Goal: Check status: Check status

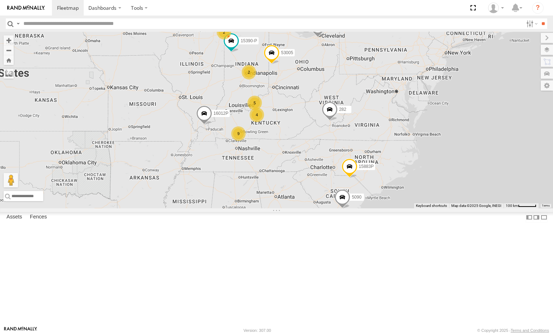
click at [69, 26] on input "text" at bounding box center [272, 23] width 503 height 10
type input "****"
click at [76, 22] on input "****" at bounding box center [272, 23] width 503 height 10
click at [539, 18] on input "**" at bounding box center [543, 23] width 8 height 10
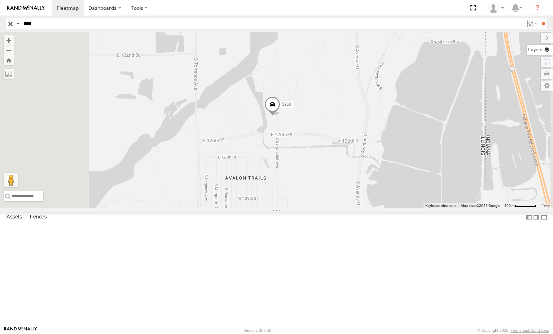
click at [541, 53] on label at bounding box center [540, 50] width 26 height 10
click at [0, 0] on span "Basemaps" at bounding box center [0, 0] width 0 height 0
click at [0, 0] on span "Satellite + Roadmap" at bounding box center [0, 0] width 0 height 0
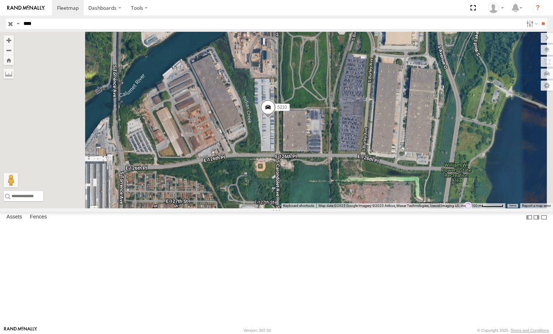
click at [0, 26] on header "Search Query Asset ID Asset Label Registration Manufacturer Model VIN Job ID" at bounding box center [276, 24] width 553 height 16
click at [539, 18] on input "**" at bounding box center [543, 23] width 8 height 10
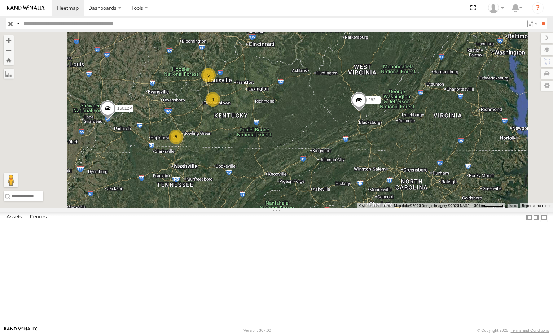
drag, startPoint x: 333, startPoint y: 103, endPoint x: 343, endPoint y: 132, distance: 30.5
click at [343, 132] on div "15883P 53005 5090 282 16012P 15390-P 16352 2 4 5 9" at bounding box center [276, 120] width 553 height 176
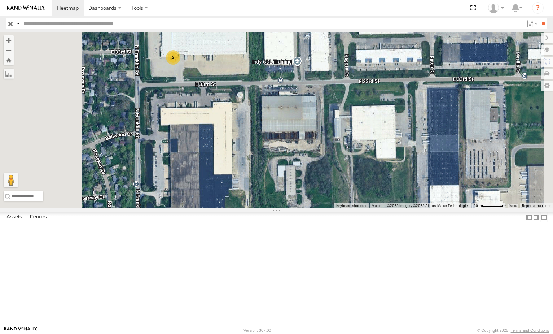
click at [180, 65] on div "2" at bounding box center [173, 57] width 14 height 14
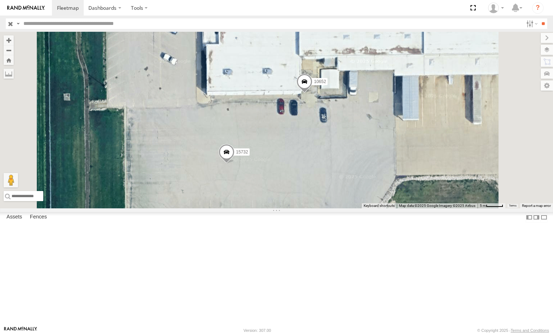
drag, startPoint x: 357, startPoint y: 144, endPoint x: 342, endPoint y: 154, distance: 17.5
click at [342, 154] on div "15883P 53005 5090 282 16012P 15390-P 16352 16391 10652 15732" at bounding box center [276, 120] width 553 height 176
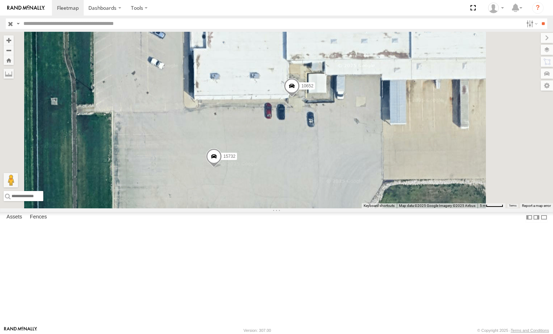
drag, startPoint x: 342, startPoint y: 152, endPoint x: 329, endPoint y: 156, distance: 14.5
click at [329, 156] on div "15883P 53005 5090 282 16012P 15390-P 16352 16391 10652 15732" at bounding box center [276, 120] width 553 height 176
click at [222, 167] on span at bounding box center [214, 157] width 16 height 19
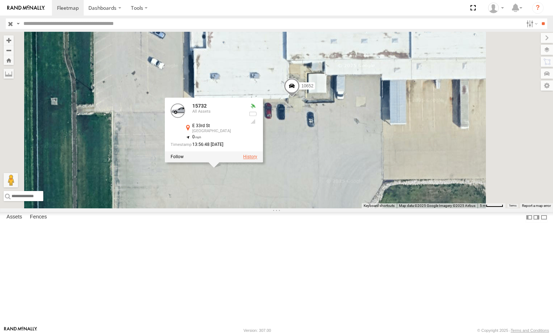
click at [257, 159] on label at bounding box center [250, 156] width 14 height 5
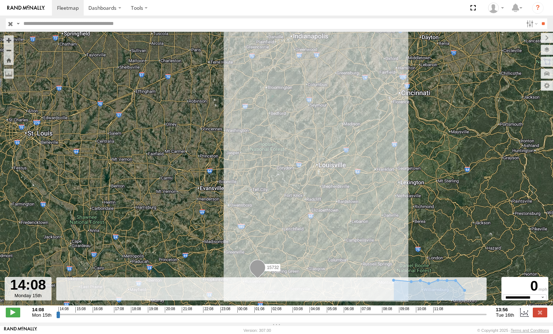
drag, startPoint x: 361, startPoint y: 162, endPoint x: 364, endPoint y: 154, distance: 8.1
click at [369, 154] on div "15732" at bounding box center [276, 172] width 553 height 281
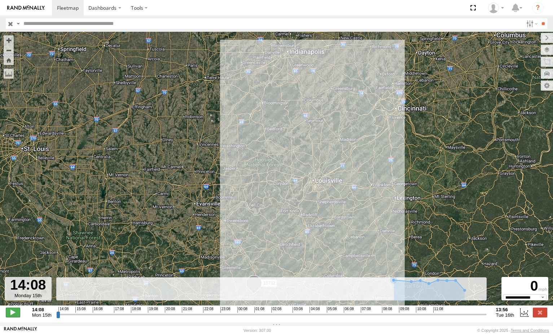
click at [19, 315] on span at bounding box center [13, 311] width 14 height 9
click at [153, 318] on input "range" at bounding box center [271, 314] width 431 height 7
click at [215, 318] on input "range" at bounding box center [271, 314] width 431 height 7
click at [320, 317] on input "range" at bounding box center [271, 314] width 431 height 7
click at [414, 318] on input "range" at bounding box center [271, 314] width 431 height 7
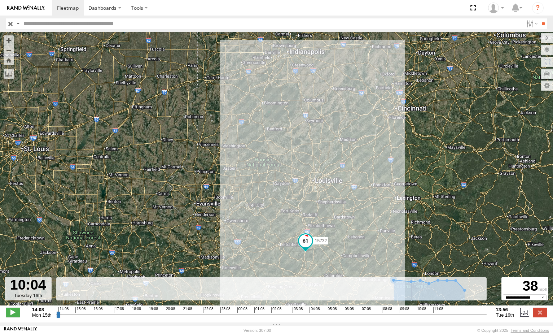
click at [17, 313] on span at bounding box center [13, 311] width 14 height 9
click at [8, 25] on input "button" at bounding box center [10, 23] width 9 height 10
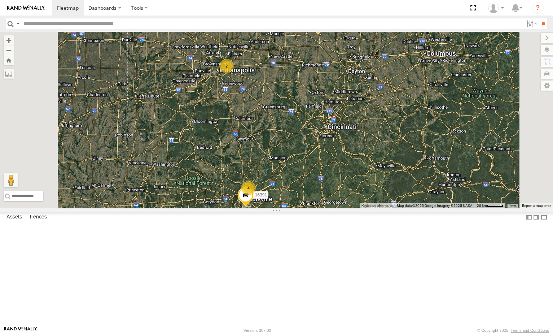
click at [234, 73] on div "2" at bounding box center [226, 66] width 14 height 14
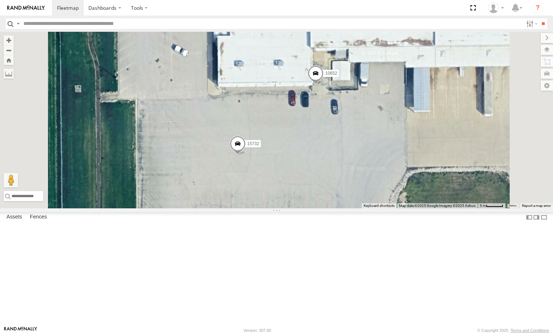
click at [324, 85] on span at bounding box center [316, 74] width 16 height 19
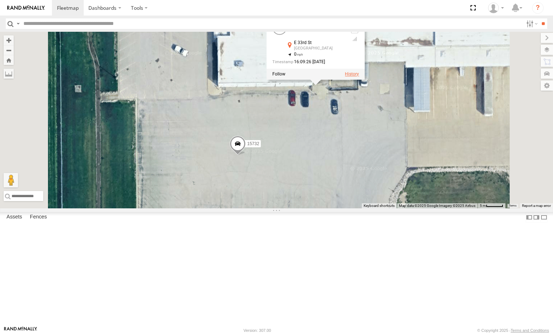
click at [359, 77] on label at bounding box center [352, 73] width 14 height 5
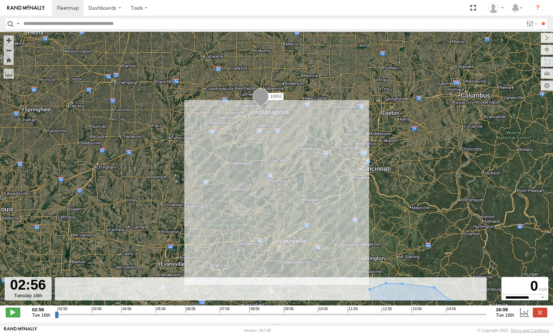
click at [13, 316] on span at bounding box center [13, 311] width 14 height 9
click at [191, 315] on input "range" at bounding box center [271, 314] width 432 height 7
click at [273, 318] on input "range" at bounding box center [271, 314] width 432 height 7
click at [364, 318] on input "range" at bounding box center [271, 314] width 432 height 7
type input "**********"
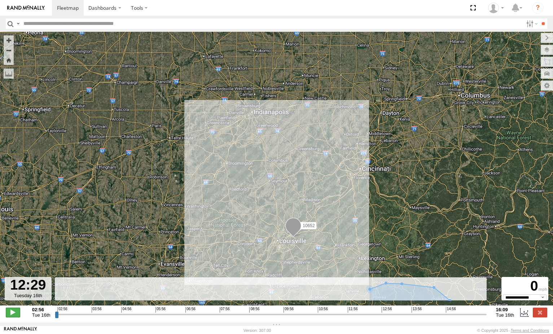
click at [19, 314] on span at bounding box center [13, 311] width 14 height 9
